Goal: Task Accomplishment & Management: Use online tool/utility

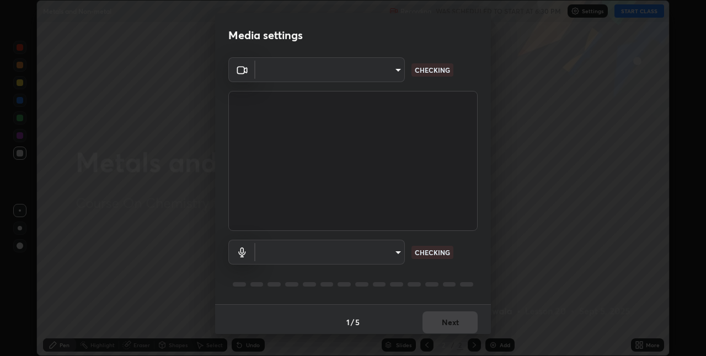
scroll to position [6, 0]
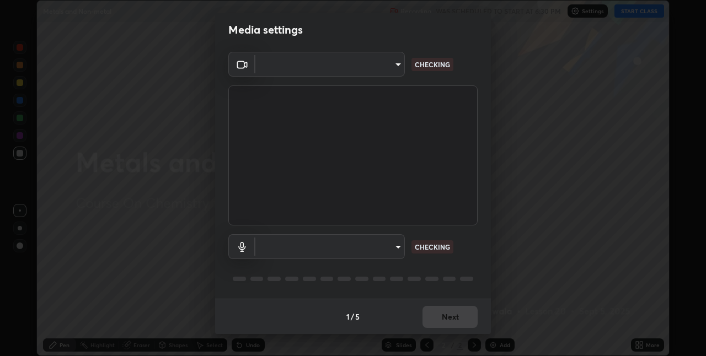
type input "36e128aea5a76c441567214939eeabbf24327133292da18f50fe7275e7648a53"
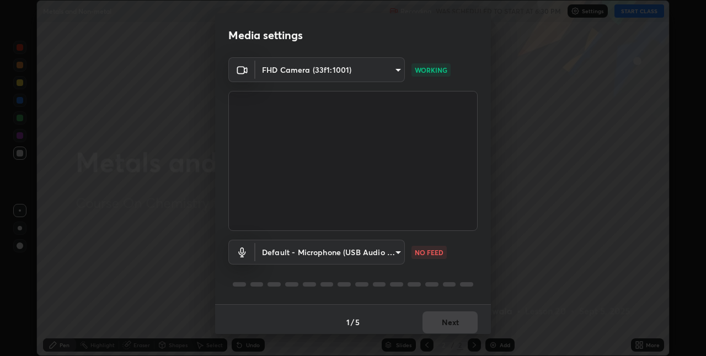
click at [341, 66] on body "Erase all Metals and Non-metal Recording WAS SCHEDULED TO START AT 6:30 PM Sett…" at bounding box center [353, 178] width 706 height 356
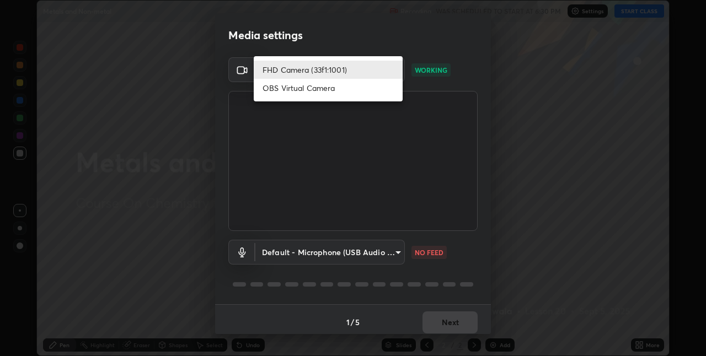
click at [366, 248] on div at bounding box center [353, 178] width 706 height 356
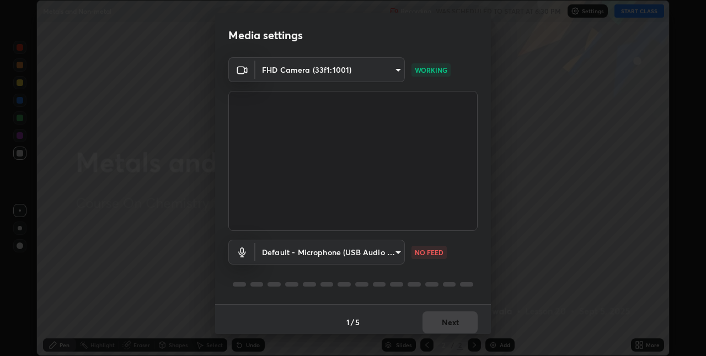
click at [352, 253] on body "Erase all Metals and Non-metal Recording WAS SCHEDULED TO START AT 6:30 PM Sett…" at bounding box center [353, 178] width 706 height 356
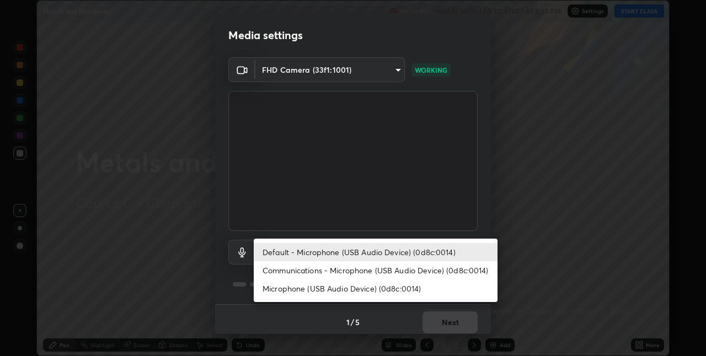
click at [354, 270] on li "Communications - Microphone (USB Audio Device) (0d8c:0014)" at bounding box center [376, 270] width 244 height 18
type input "communications"
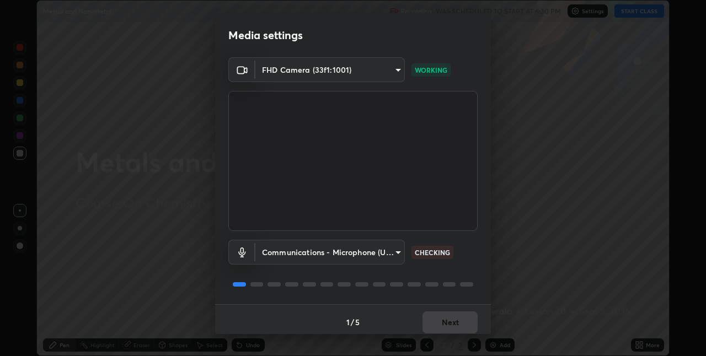
scroll to position [6, 0]
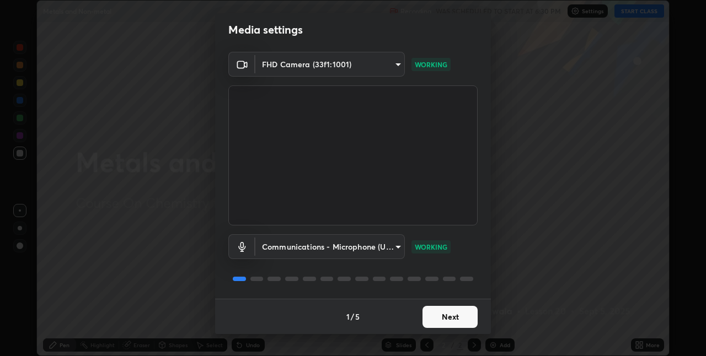
click at [459, 317] on button "Next" at bounding box center [449, 317] width 55 height 22
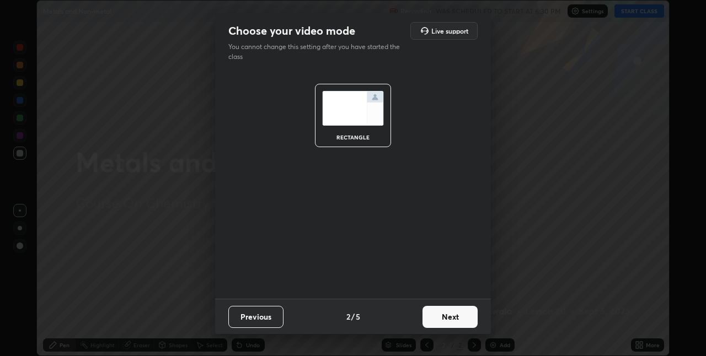
click at [459, 317] on button "Next" at bounding box center [449, 317] width 55 height 22
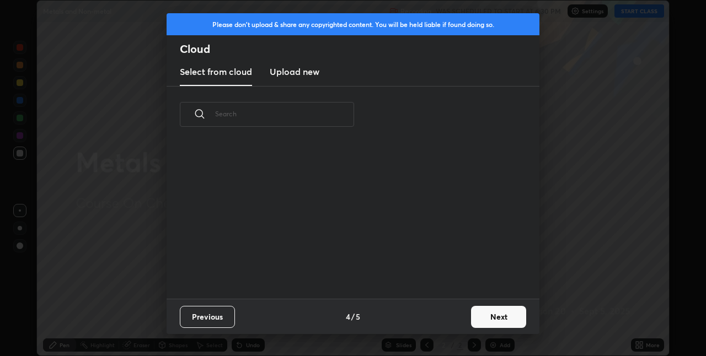
click at [464, 317] on div "Previous 4 / 5 Next" at bounding box center [353, 316] width 373 height 35
click at [472, 317] on button "Next" at bounding box center [498, 317] width 55 height 22
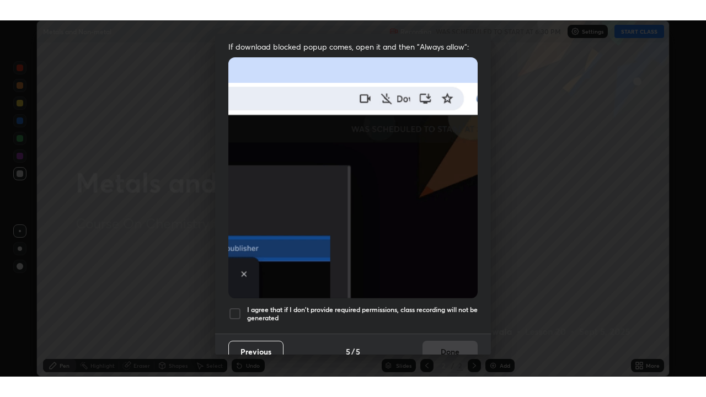
scroll to position [231, 0]
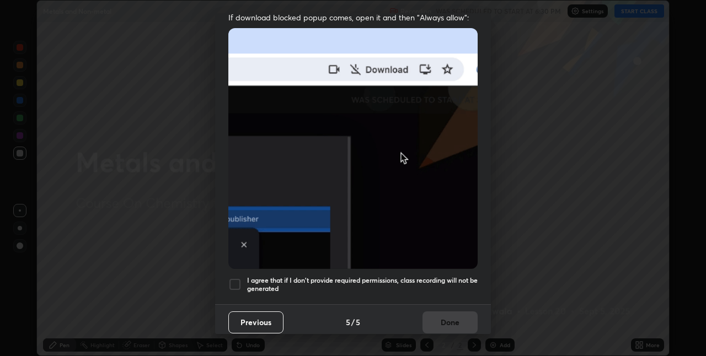
click at [377, 276] on h5 "I agree that if I don't provide required permissions, class recording will not …" at bounding box center [362, 284] width 231 height 17
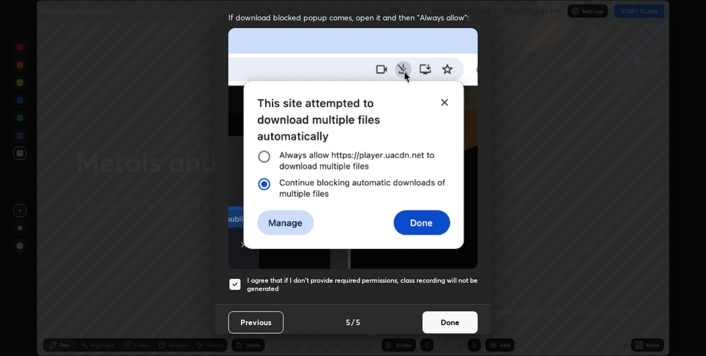
click at [456, 322] on button "Done" at bounding box center [449, 323] width 55 height 22
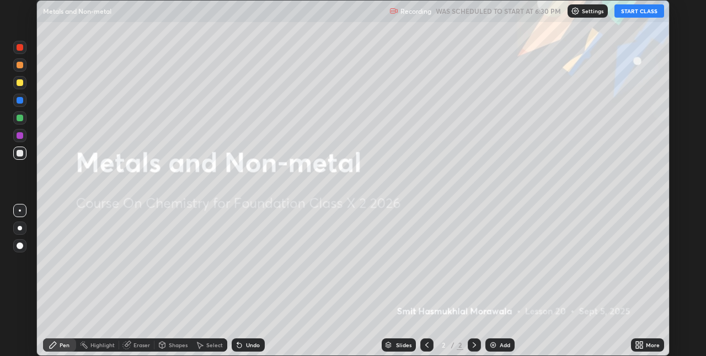
click at [633, 12] on button "START CLASS" at bounding box center [639, 10] width 50 height 13
click at [641, 343] on icon at bounding box center [641, 343] width 3 height 3
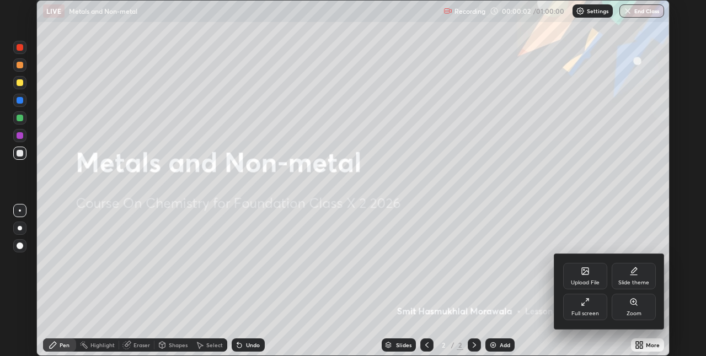
click at [590, 308] on div "Full screen" at bounding box center [585, 307] width 44 height 26
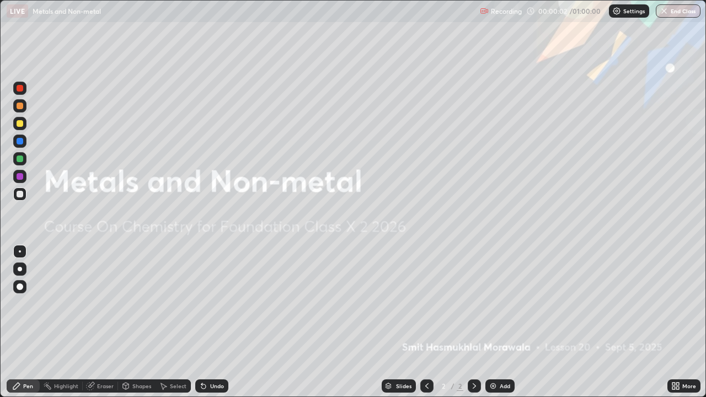
scroll to position [397, 706]
click at [20, 269] on div at bounding box center [20, 269] width 4 height 4
click at [23, 172] on div at bounding box center [19, 176] width 13 height 13
click at [26, 287] on div at bounding box center [19, 286] width 13 height 13
click at [495, 356] on div "Add" at bounding box center [499, 385] width 29 height 13
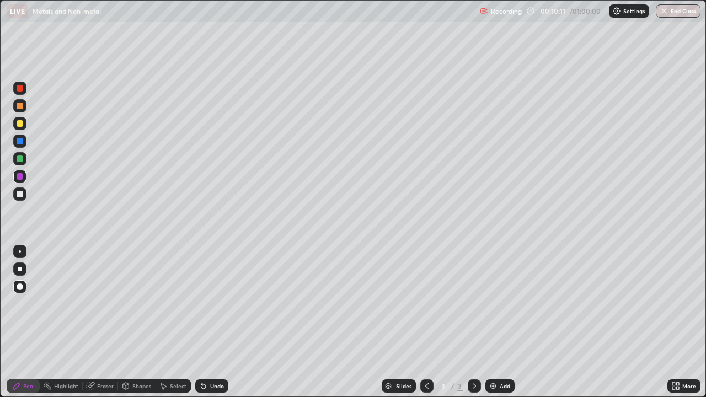
click at [23, 121] on div at bounding box center [20, 123] width 7 height 7
click at [102, 356] on div "Eraser" at bounding box center [105, 386] width 17 height 6
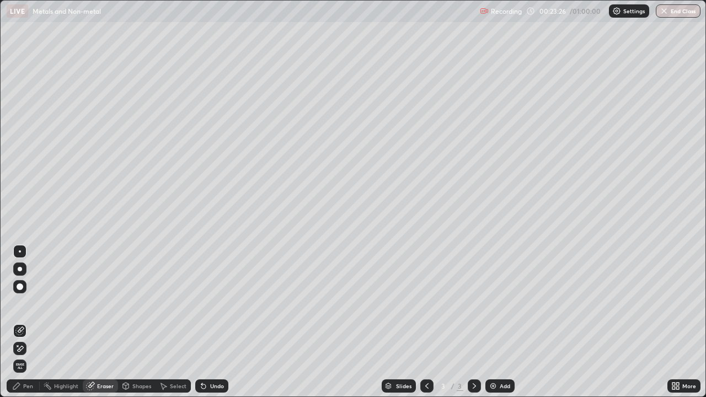
click at [24, 356] on div "Pen" at bounding box center [28, 386] width 10 height 6
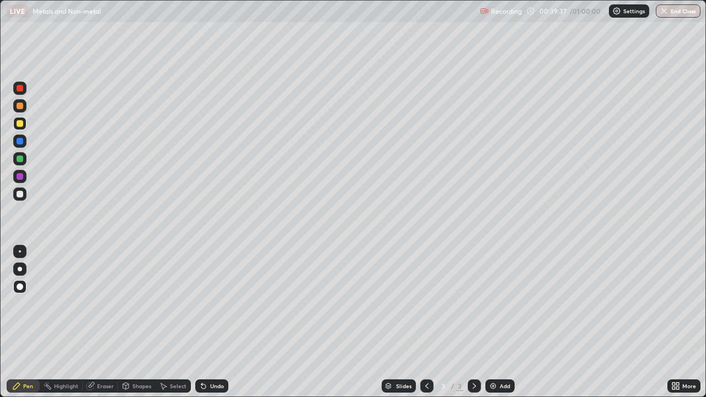
click at [202, 356] on icon at bounding box center [203, 386] width 4 height 4
click at [217, 356] on div "Undo" at bounding box center [217, 386] width 14 height 6
click at [215, 356] on div "Undo" at bounding box center [217, 386] width 14 height 6
click at [668, 14] on img "button" at bounding box center [664, 11] width 9 height 9
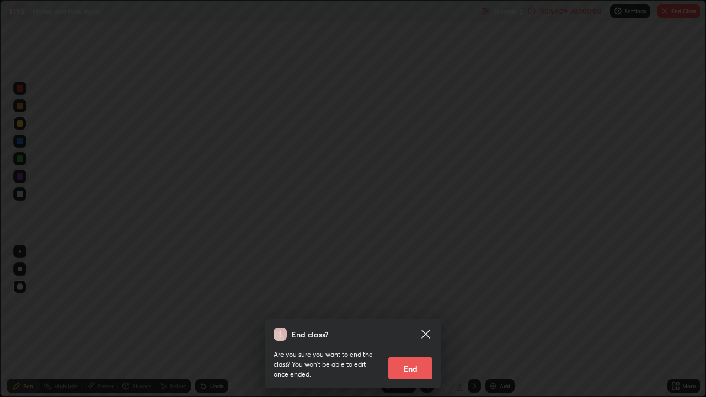
click at [420, 356] on button "End" at bounding box center [410, 368] width 44 height 22
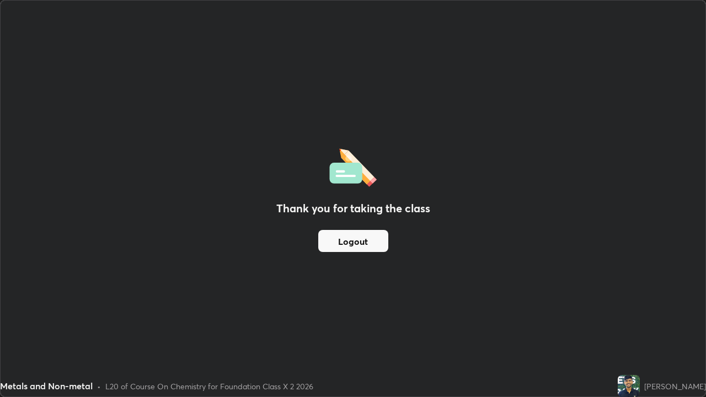
click at [347, 237] on button "Logout" at bounding box center [353, 241] width 70 height 22
click at [349, 238] on button "Logout" at bounding box center [353, 241] width 70 height 22
click at [351, 236] on button "Logout" at bounding box center [353, 241] width 70 height 22
click at [356, 237] on button "Logout" at bounding box center [353, 241] width 70 height 22
